Goal: Book appointment/travel/reservation

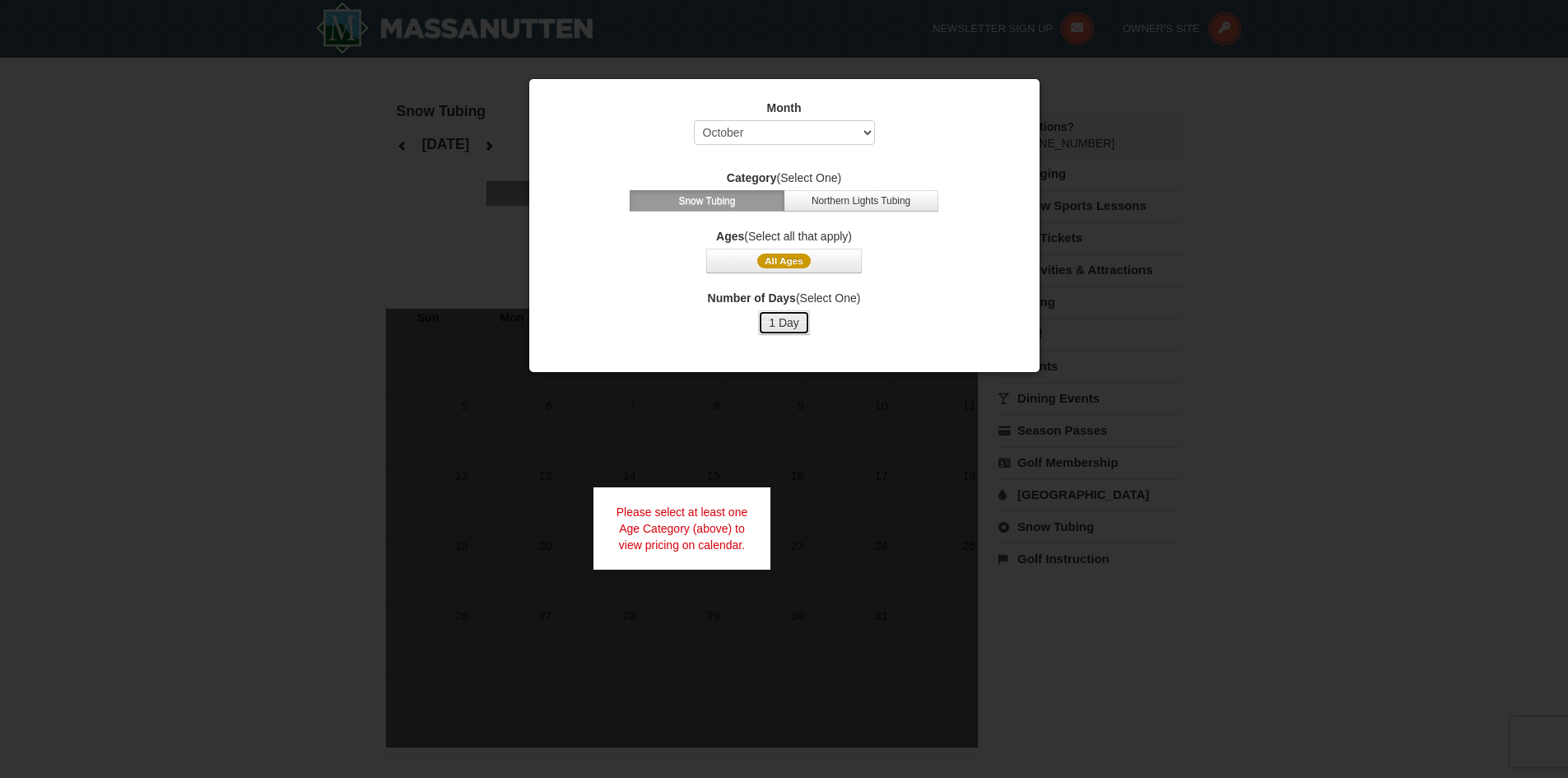
click at [789, 324] on button "1 Day" at bounding box center [783, 322] width 52 height 24
click at [801, 135] on select "Select October November December January February March April May June July Aug…" at bounding box center [784, 132] width 181 height 24
select select "2"
click at [694, 120] on select "Select October November December January February March April May June July Aug…" at bounding box center [784, 132] width 181 height 24
click at [796, 332] on button "1 Day" at bounding box center [783, 322] width 52 height 24
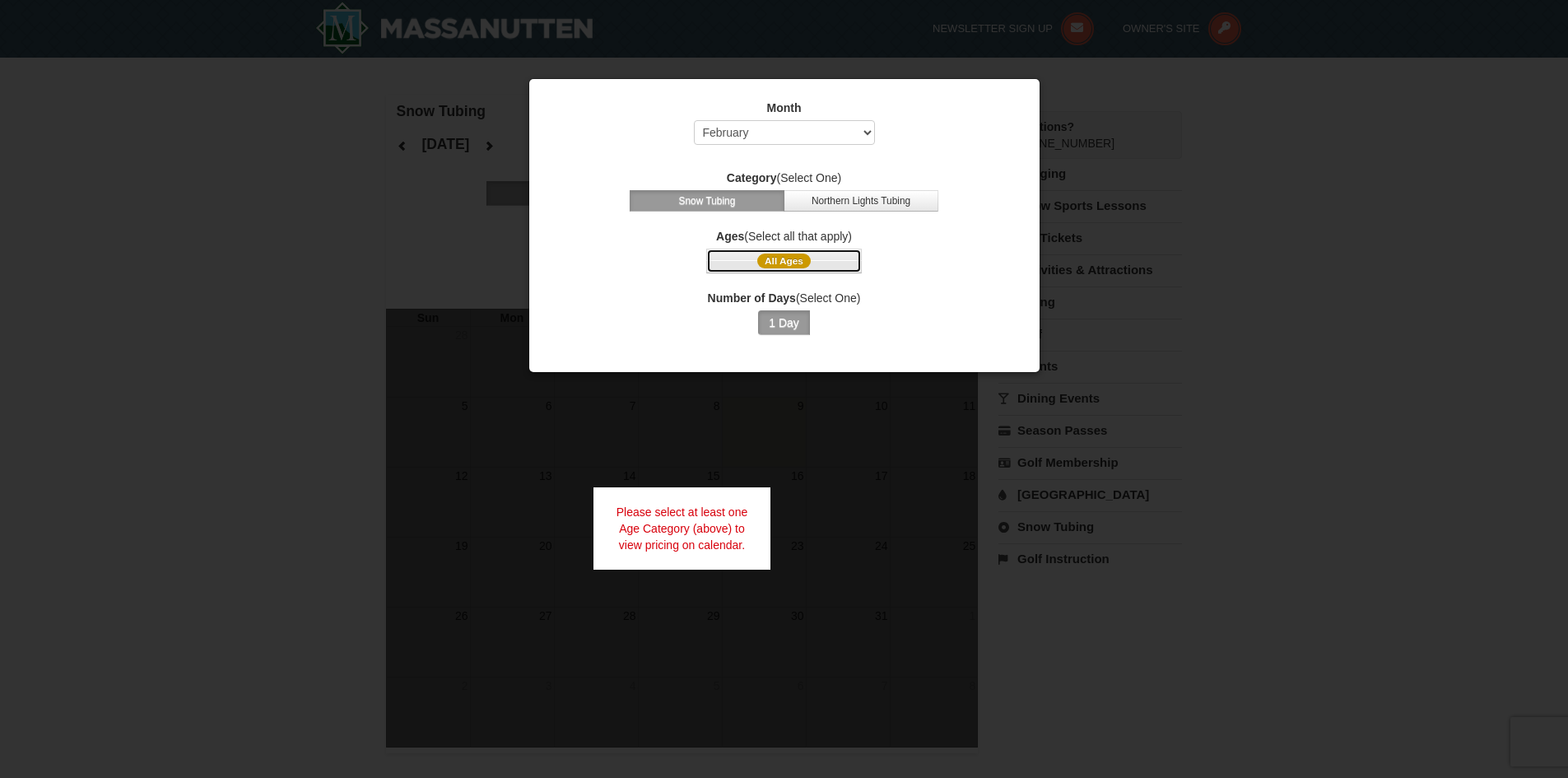
click at [787, 264] on span "All Ages" at bounding box center [784, 261] width 54 height 15
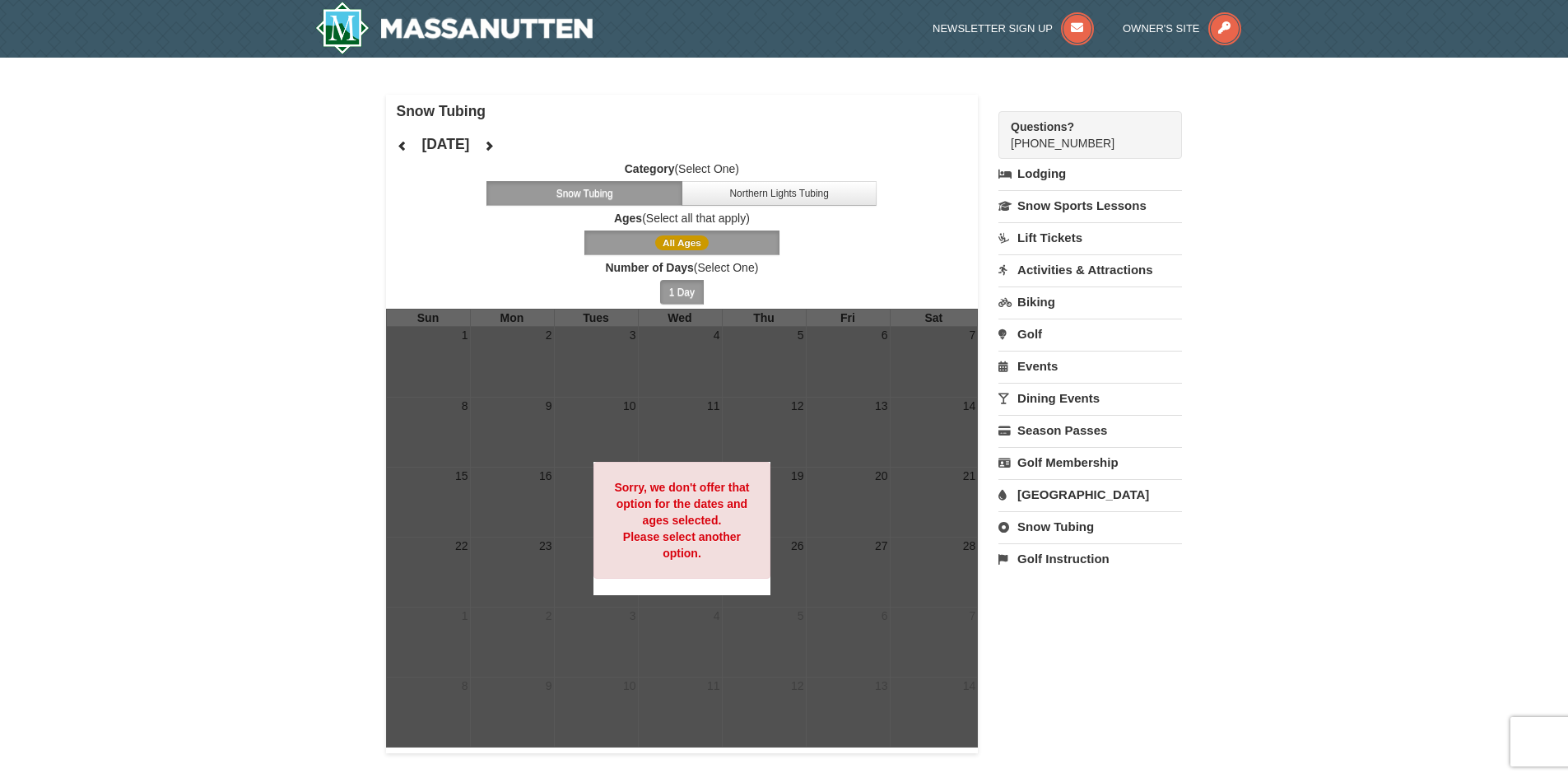
click at [684, 265] on strong "Number of Days" at bounding box center [649, 266] width 88 height 13
click at [654, 196] on button "Snow Tubing" at bounding box center [584, 192] width 196 height 24
click at [684, 290] on button "1 Day" at bounding box center [681, 292] width 44 height 24
click at [689, 249] on span "All Ages" at bounding box center [681, 242] width 54 height 15
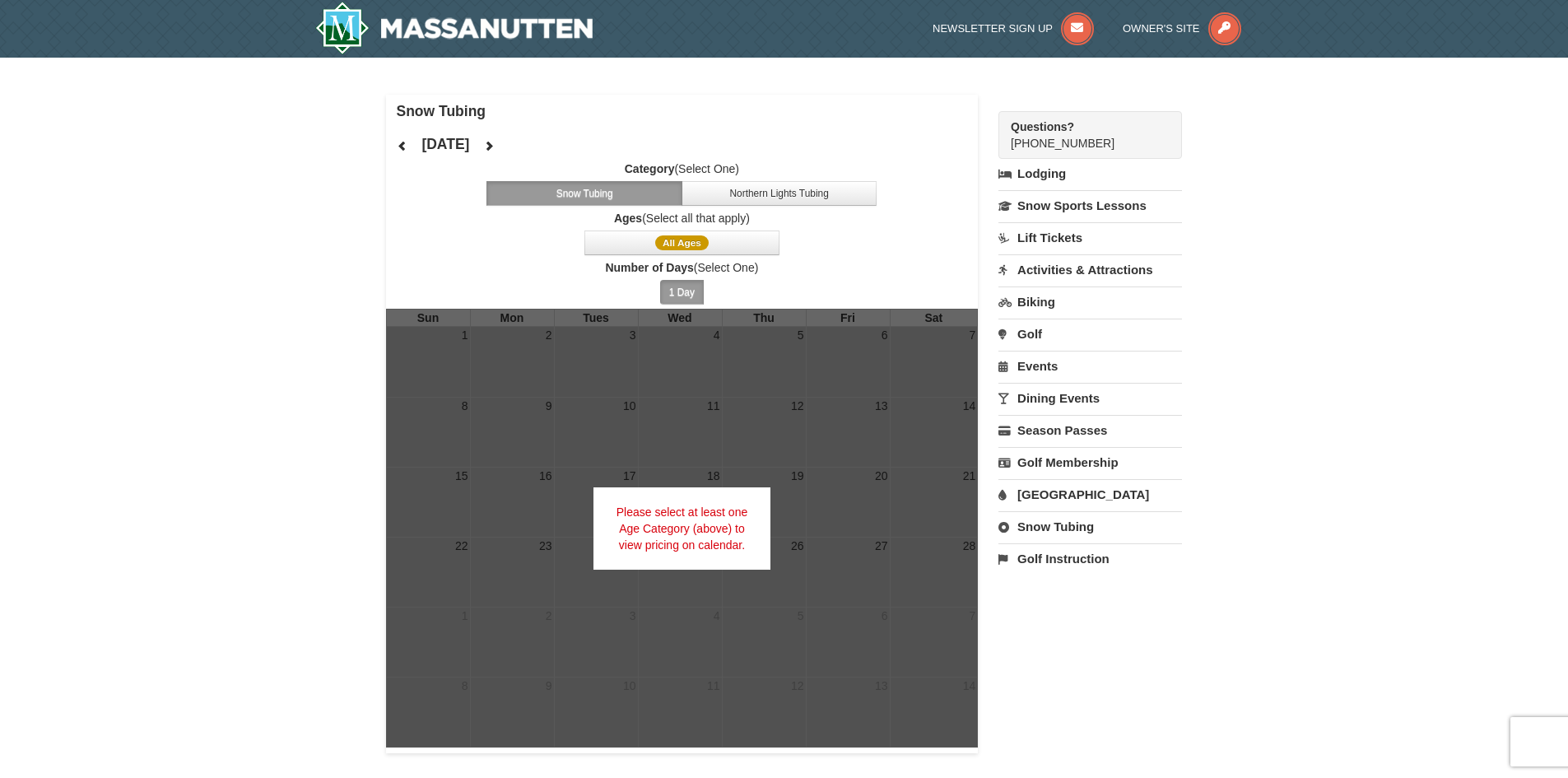
click at [662, 191] on button "Snow Tubing" at bounding box center [584, 192] width 196 height 24
click at [406, 145] on icon at bounding box center [402, 145] width 12 height 12
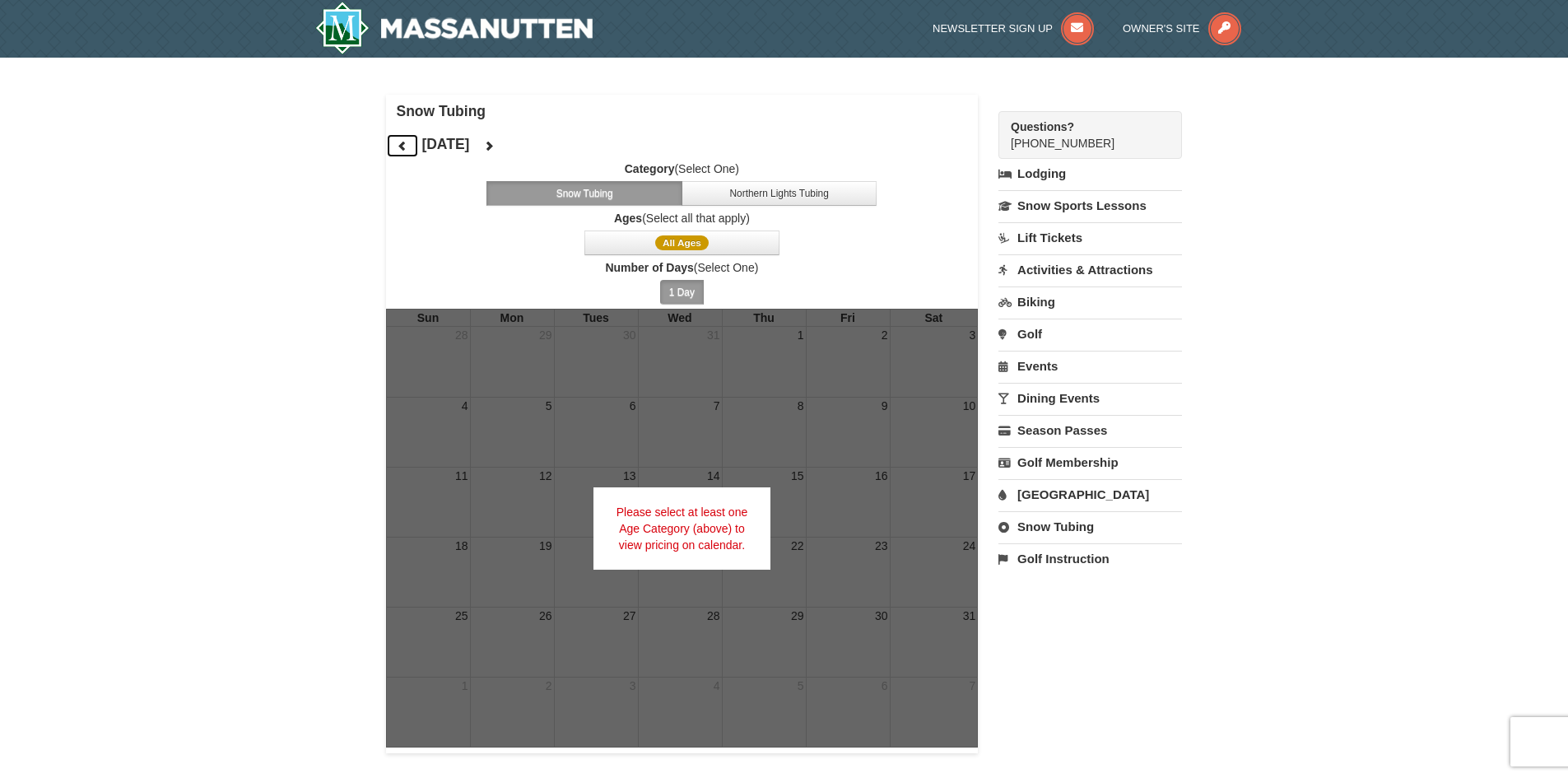
click at [406, 145] on icon at bounding box center [402, 145] width 12 height 12
click at [721, 513] on div "Please select at least one Age Category (above) to view pricing on calendar." at bounding box center [682, 528] width 178 height 82
click at [725, 234] on button "All Ages" at bounding box center [682, 242] width 196 height 24
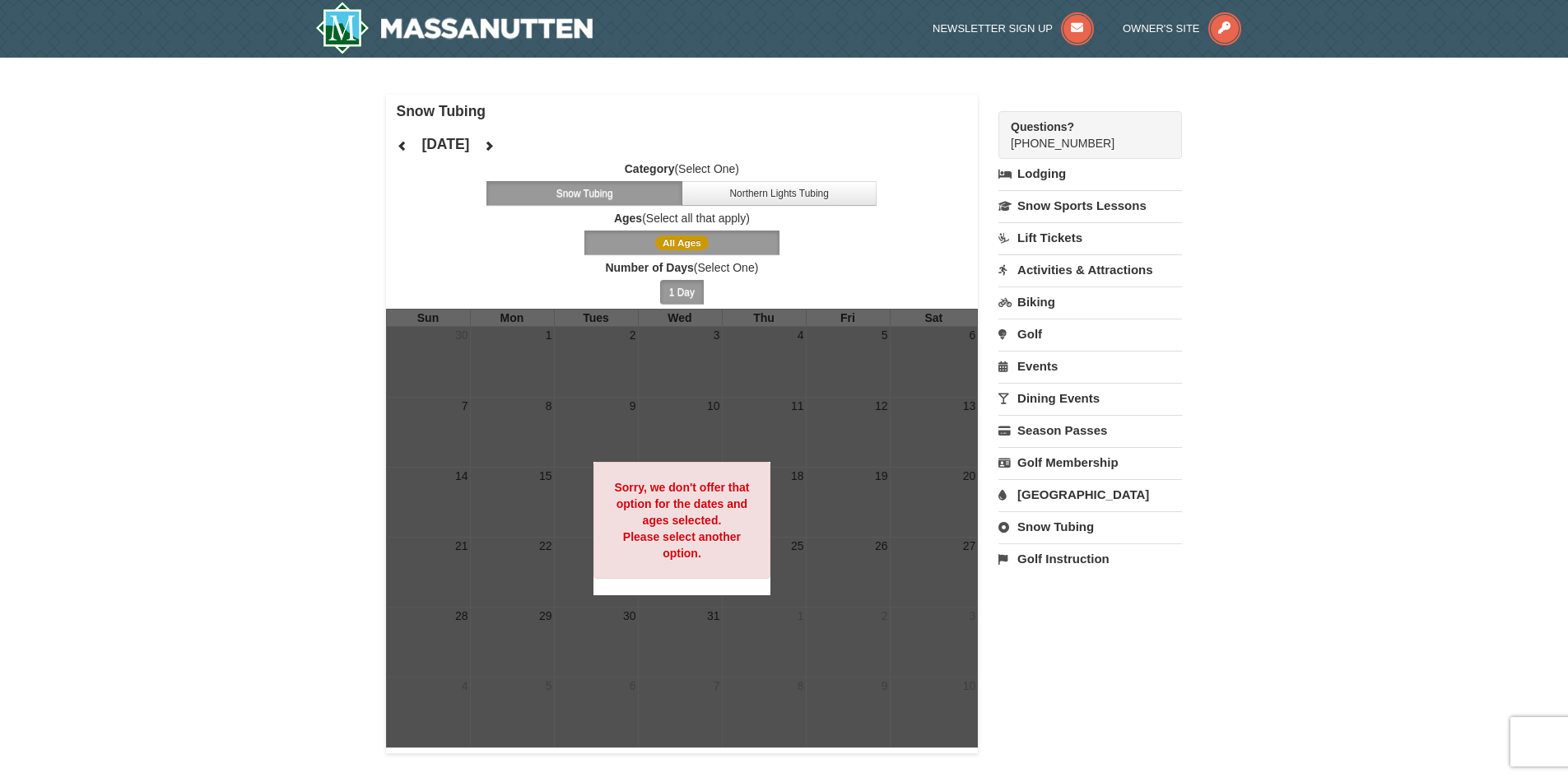
click at [682, 294] on button "1 Day" at bounding box center [681, 292] width 44 height 24
click at [414, 143] on button at bounding box center [402, 145] width 33 height 24
drag, startPoint x: 705, startPoint y: 665, endPoint x: 705, endPoint y: 636, distance: 29.0
click at [705, 662] on div at bounding box center [681, 527] width 593 height 438
click at [698, 551] on strong "Sorry, we don't offer that option for the dates and ages selected. Please selec…" at bounding box center [681, 519] width 135 height 79
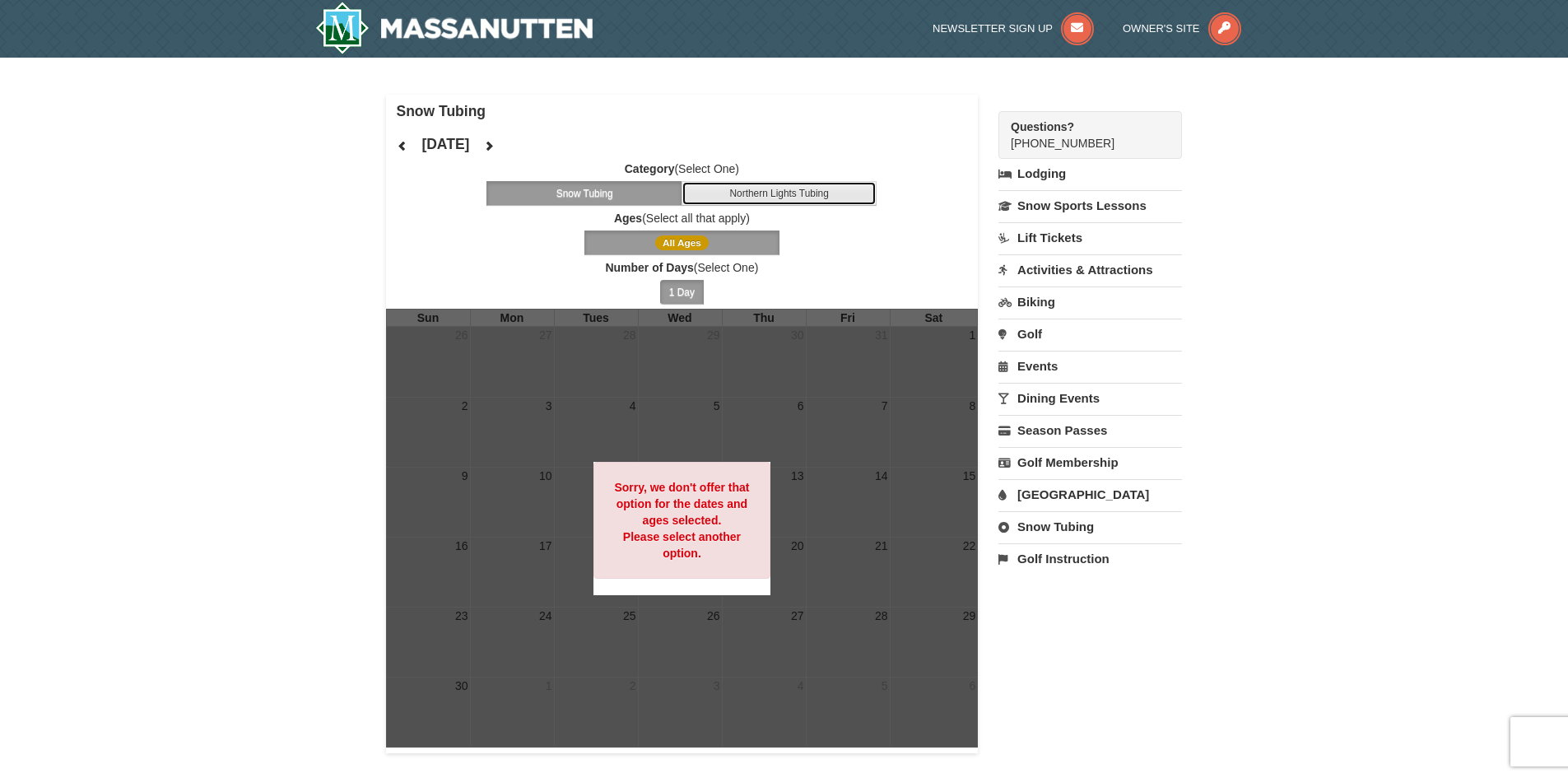
click at [794, 205] on button "Northern Lights Tubing" at bounding box center [779, 192] width 196 height 24
click at [691, 288] on button "1 Day" at bounding box center [681, 292] width 44 height 24
click at [705, 246] on span "All Ages" at bounding box center [681, 242] width 54 height 15
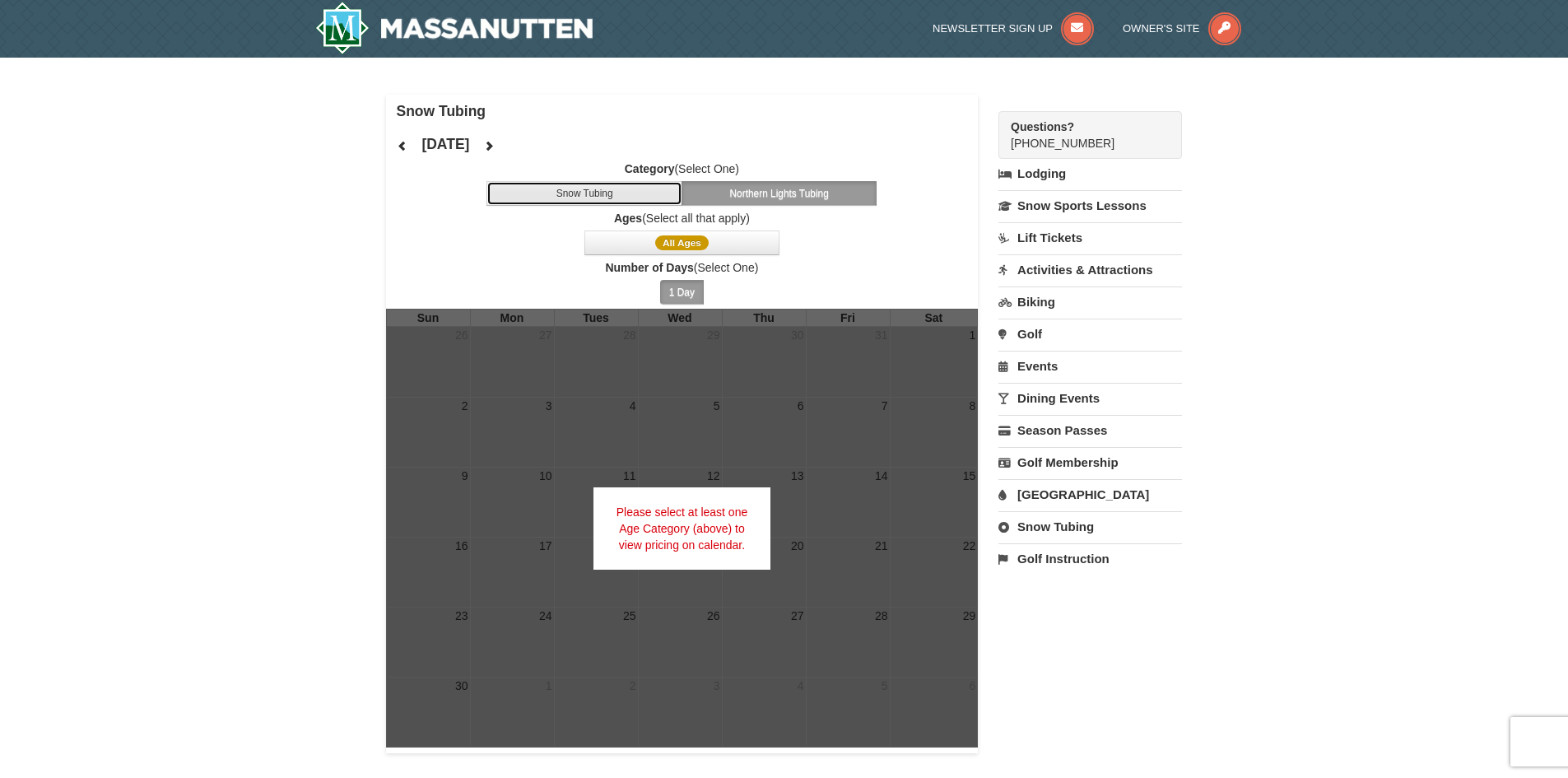
click at [609, 184] on button "Snow Tubing" at bounding box center [584, 192] width 196 height 24
drag, startPoint x: 427, startPoint y: 110, endPoint x: 417, endPoint y: 111, distance: 10.0
click at [422, 111] on h4 "Snow Tubing" at bounding box center [687, 110] width 582 height 17
click at [364, 17] on img at bounding box center [454, 28] width 278 height 53
